Goal: Transaction & Acquisition: Purchase product/service

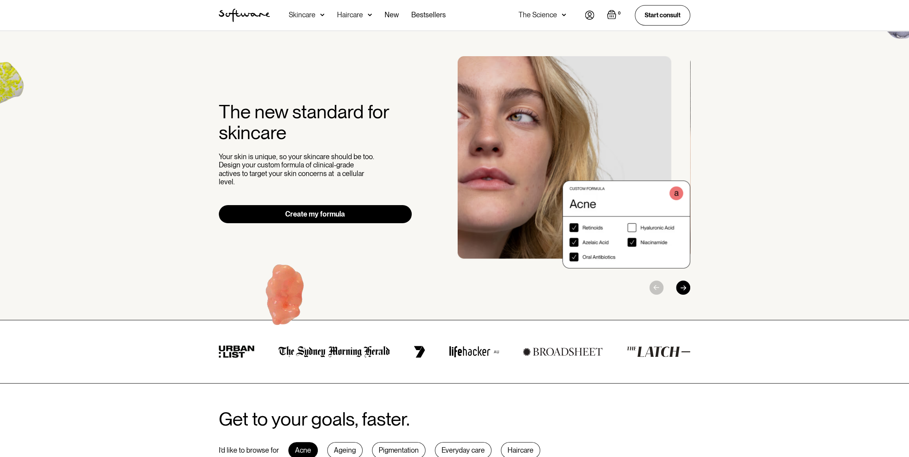
click at [324, 19] on div "Haircare" at bounding box center [307, 15] width 36 height 31
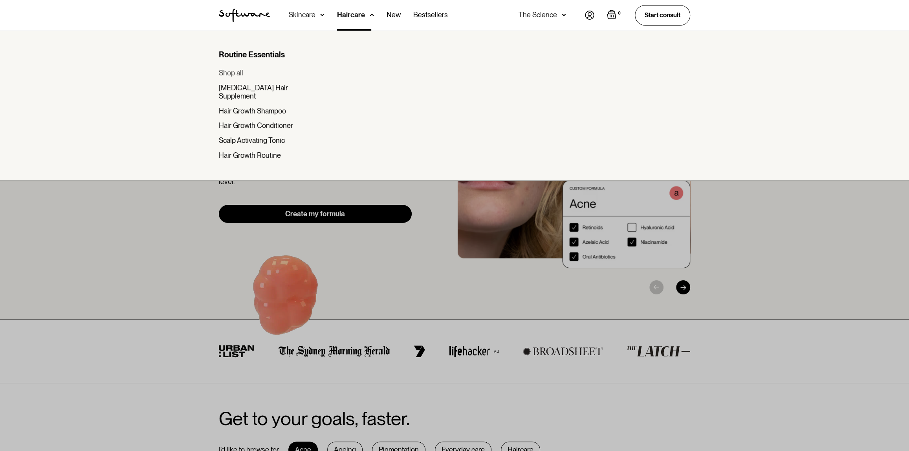
click at [241, 71] on div "Shop all" at bounding box center [231, 73] width 24 height 9
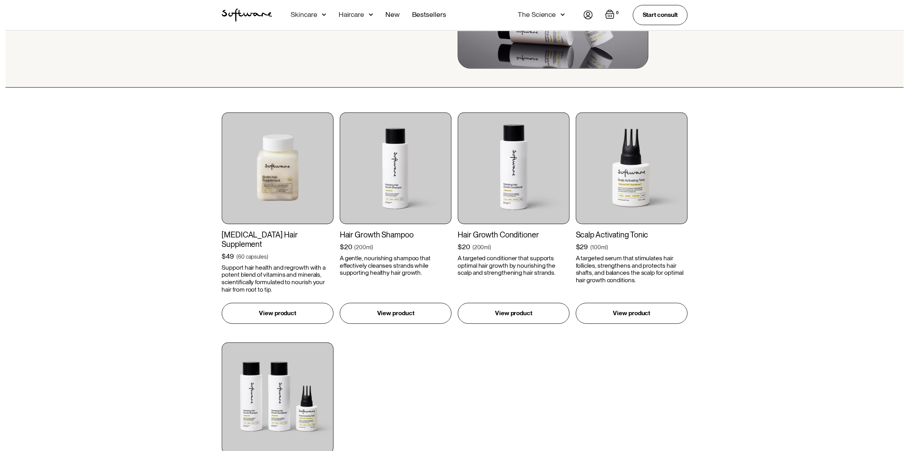
scroll to position [214, 0]
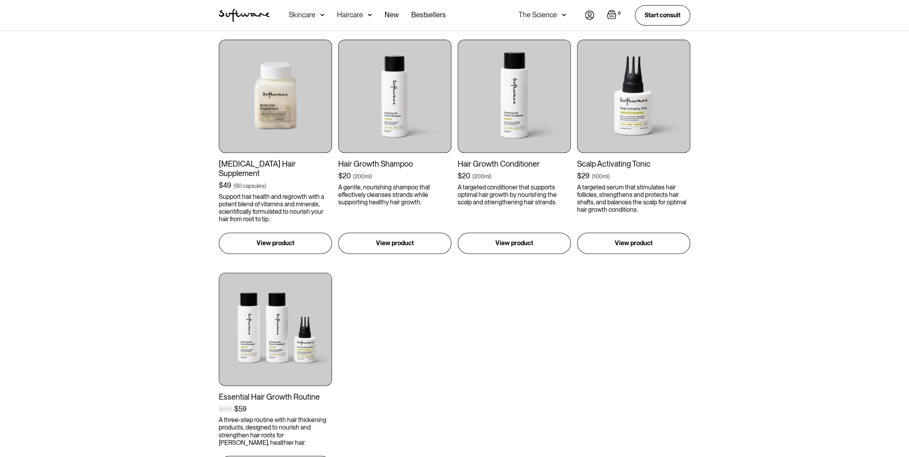
click at [304, 14] on div "Skincare" at bounding box center [302, 15] width 27 height 8
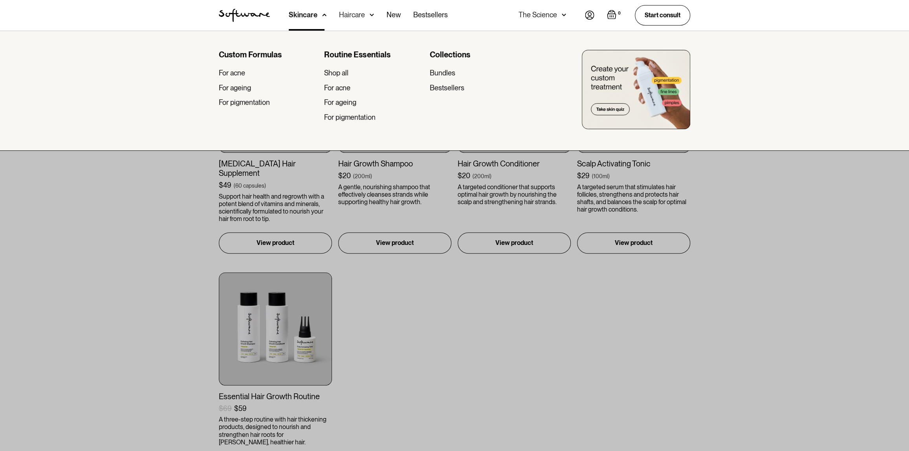
click at [593, 344] on div at bounding box center [454, 256] width 909 height 451
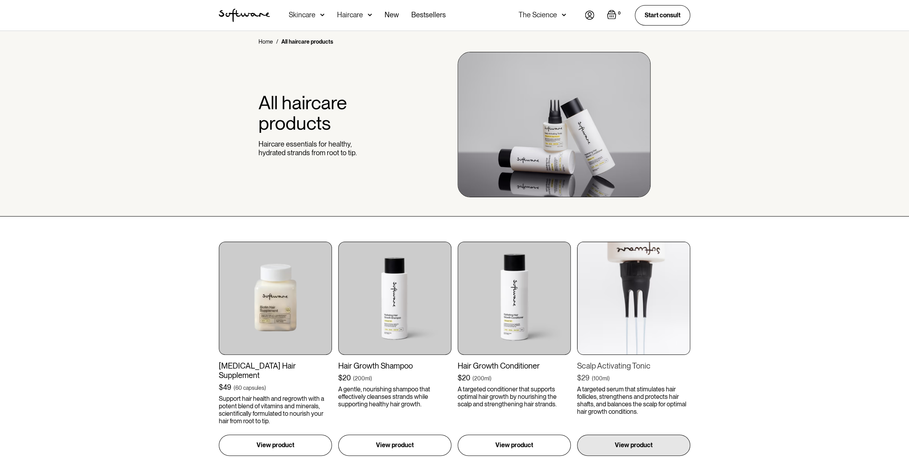
scroll to position [0, 0]
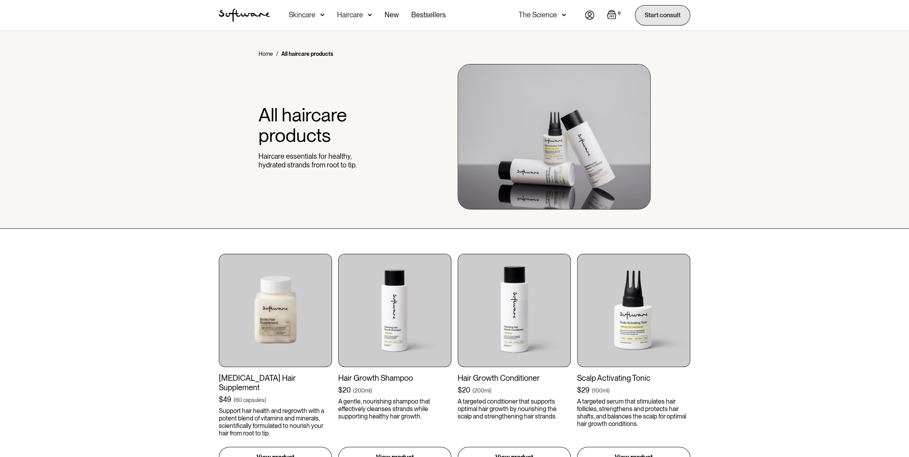
click at [653, 22] on link "Start consult" at bounding box center [662, 15] width 55 height 20
click at [417, 13] on link "Bestsellers" at bounding box center [428, 15] width 35 height 31
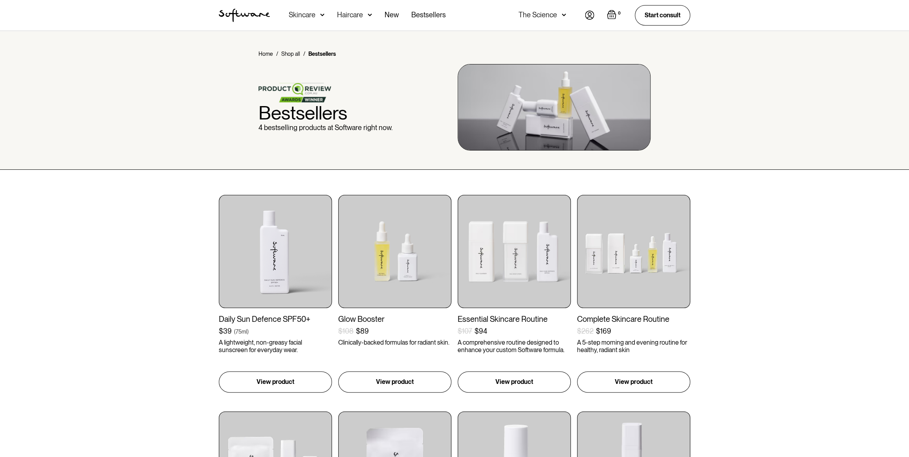
click at [305, 15] on div "Skincare" at bounding box center [302, 15] width 27 height 8
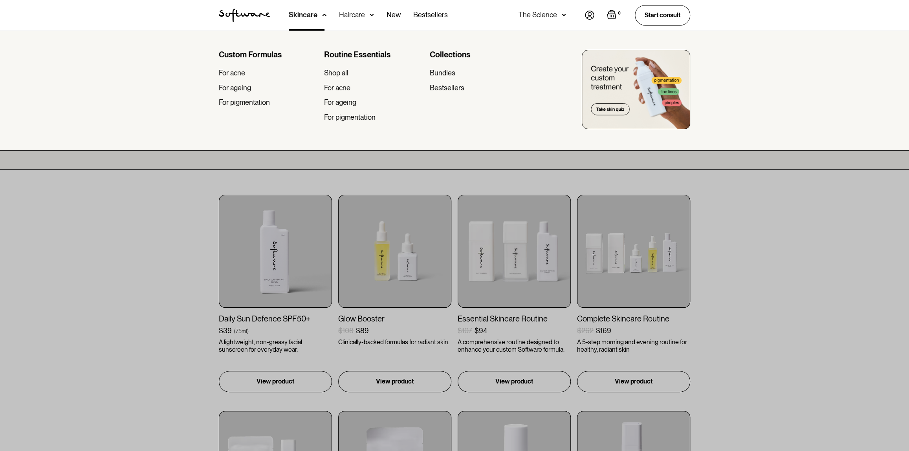
click at [317, 18] on div "Haircare" at bounding box center [303, 15] width 29 height 8
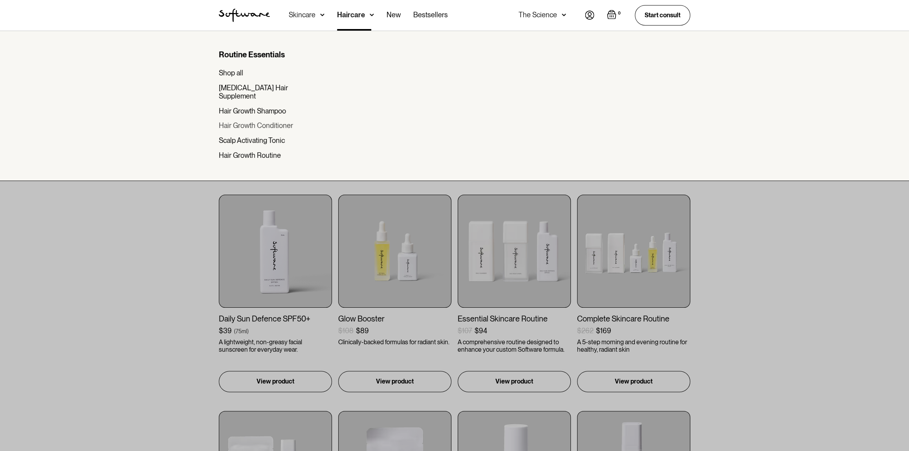
click at [252, 121] on div "Hair Growth Conditioner" at bounding box center [256, 125] width 74 height 9
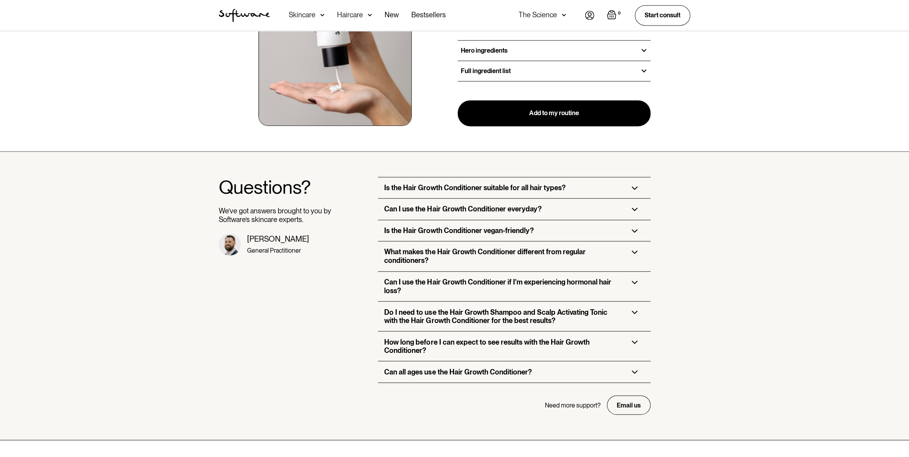
scroll to position [821, 0]
